Goal: Transaction & Acquisition: Purchase product/service

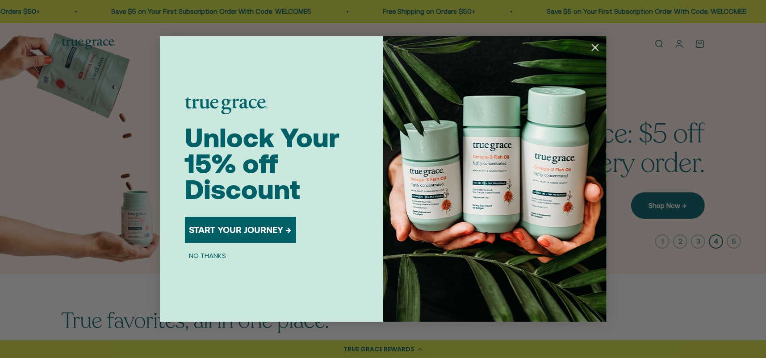
click at [668, 90] on div "Close dialog Unlock Your 15% off Discount START YOUR JOURNEY → NO THANKS Submit" at bounding box center [383, 179] width 766 height 358
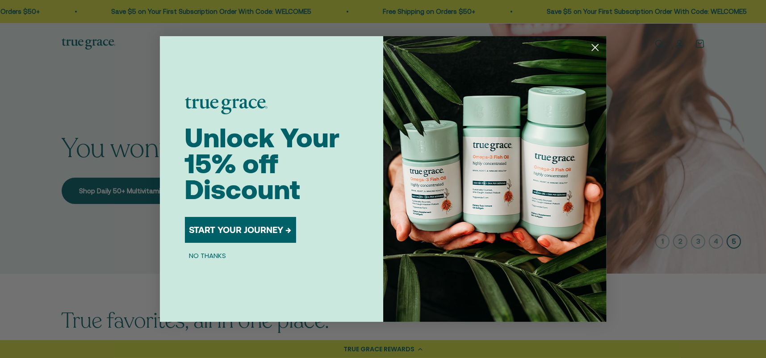
click at [595, 48] on circle "Close dialog" at bounding box center [595, 47] width 15 height 15
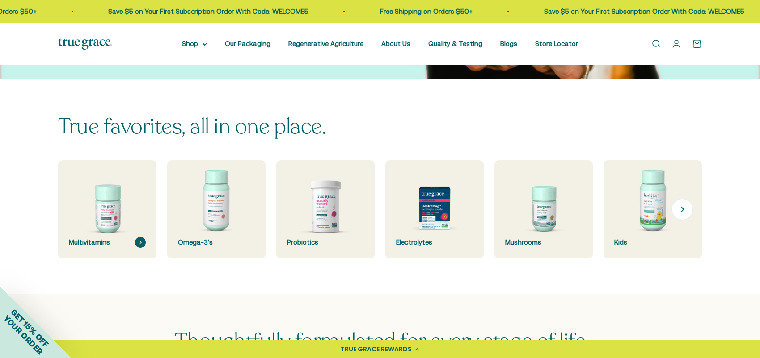
scroll to position [223, 0]
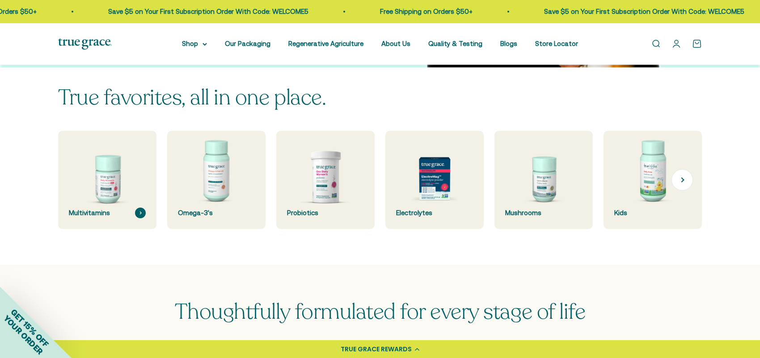
click at [112, 208] on div "Multivitamins" at bounding box center [107, 213] width 77 height 11
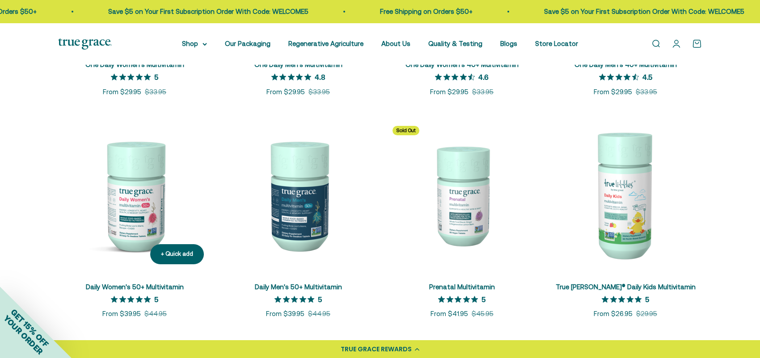
scroll to position [358, 0]
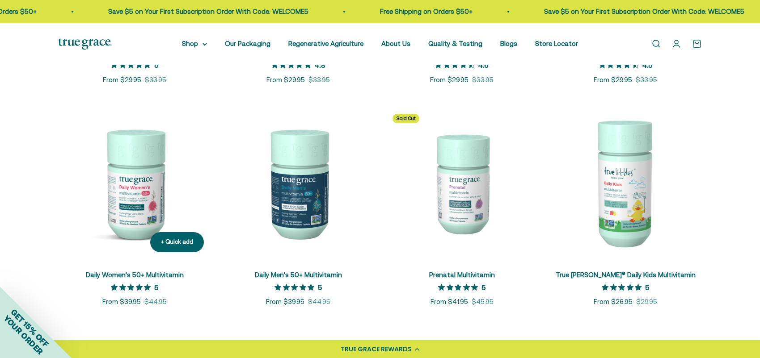
click at [139, 218] on img at bounding box center [134, 183] width 153 height 153
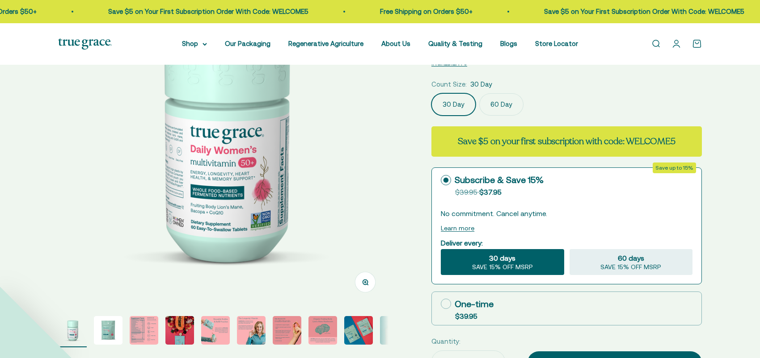
scroll to position [134, 0]
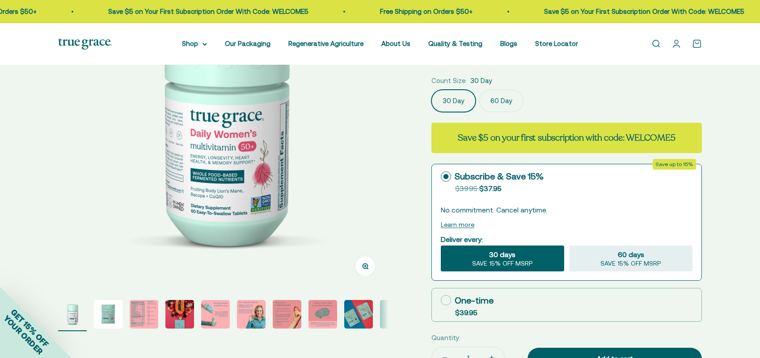
select select "3"
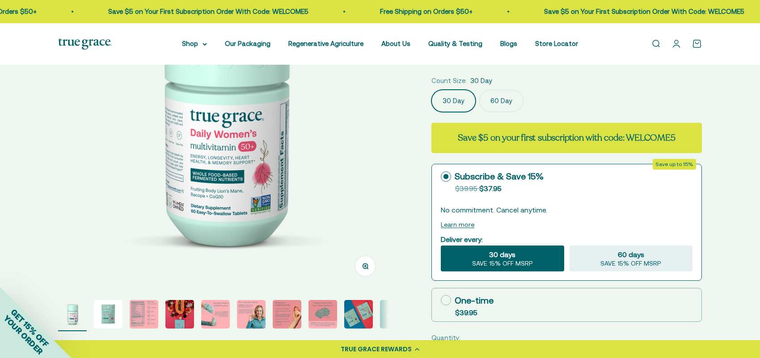
scroll to position [179, 0]
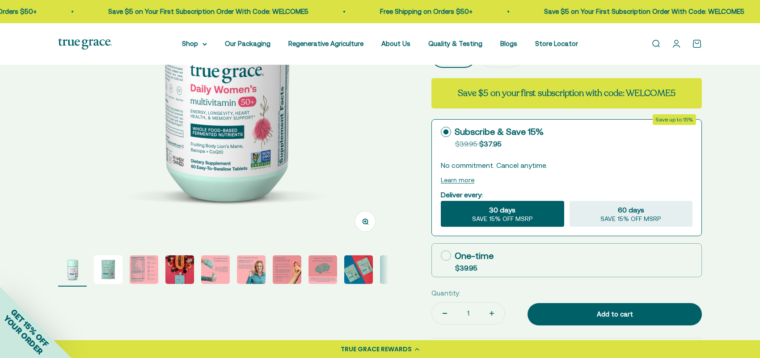
click at [140, 271] on img "Go to item 3" at bounding box center [144, 270] width 29 height 29
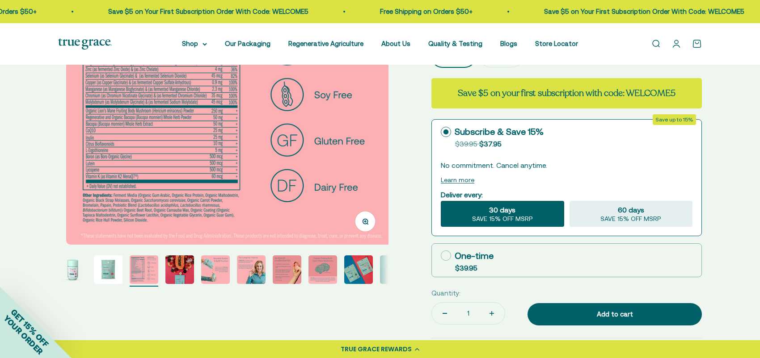
scroll to position [0, 682]
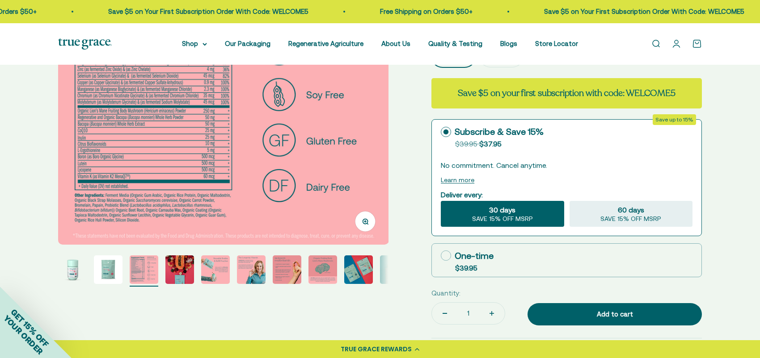
click at [368, 225] on button "Zoom" at bounding box center [365, 221] width 20 height 20
